Goal: Information Seeking & Learning: Learn about a topic

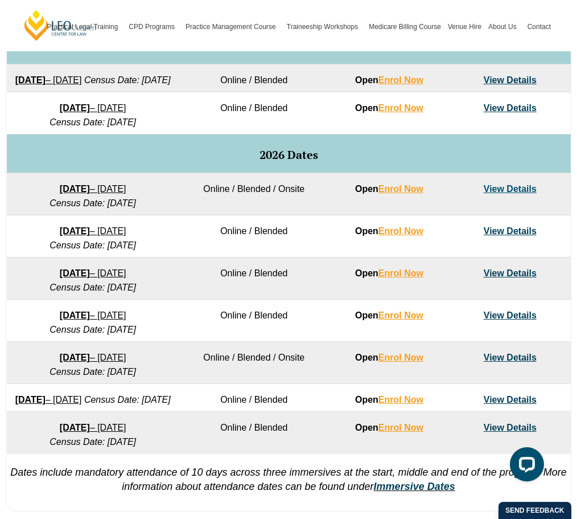
scroll to position [624, 0]
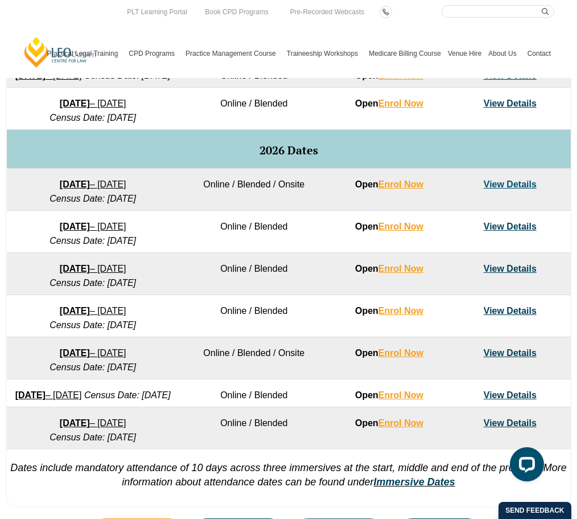
click at [182, 211] on td "Online / Blended / Onsite" at bounding box center [254, 190] width 150 height 42
